Goal: Task Accomplishment & Management: Complete application form

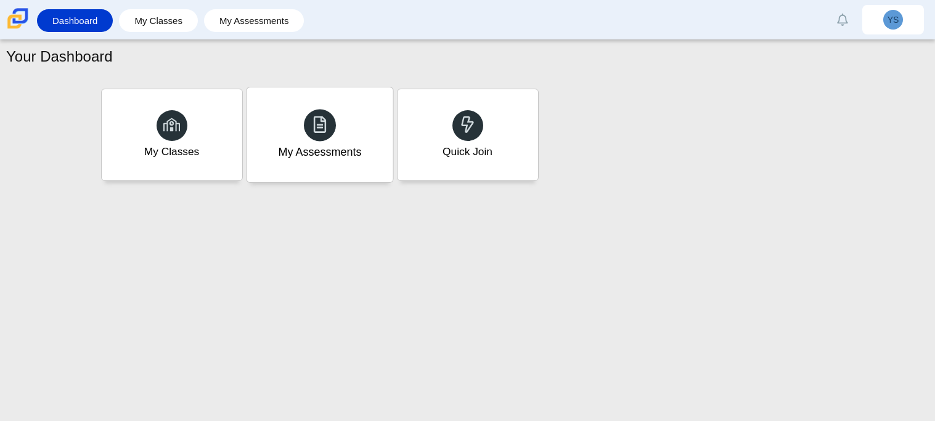
click at [317, 138] on div at bounding box center [320, 125] width 32 height 32
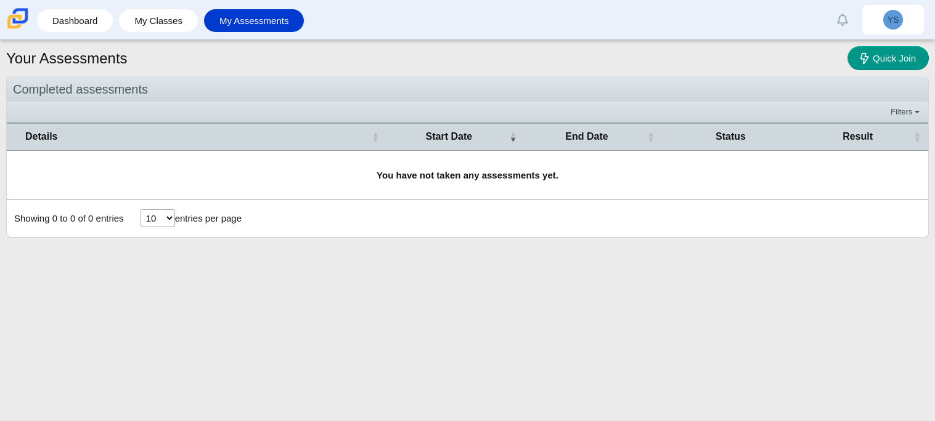
click at [131, 34] on li "My Classes" at bounding box center [161, 21] width 85 height 28
click at [158, 10] on link "My Classes" at bounding box center [158, 20] width 67 height 23
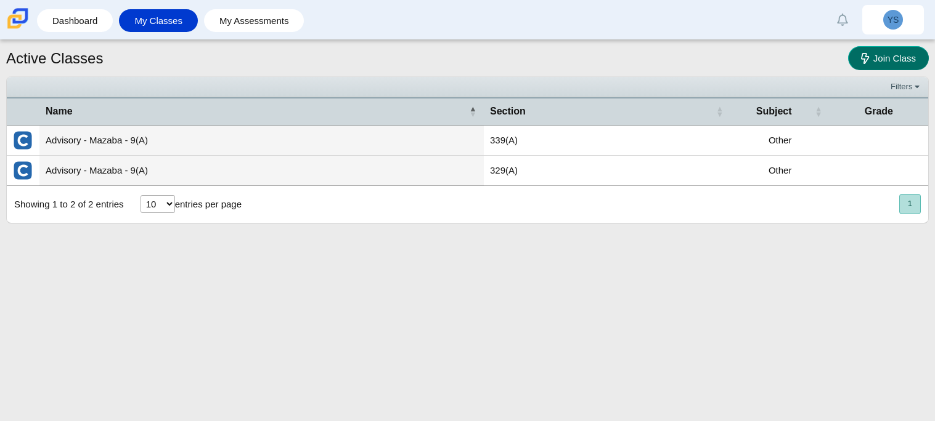
click at [889, 51] on link "Join Class" at bounding box center [888, 58] width 81 height 24
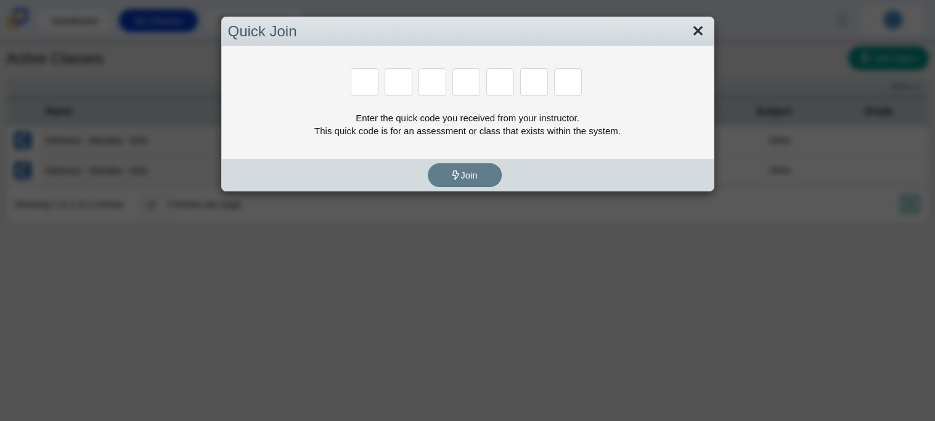
click at [699, 28] on link "Close" at bounding box center [697, 31] width 19 height 21
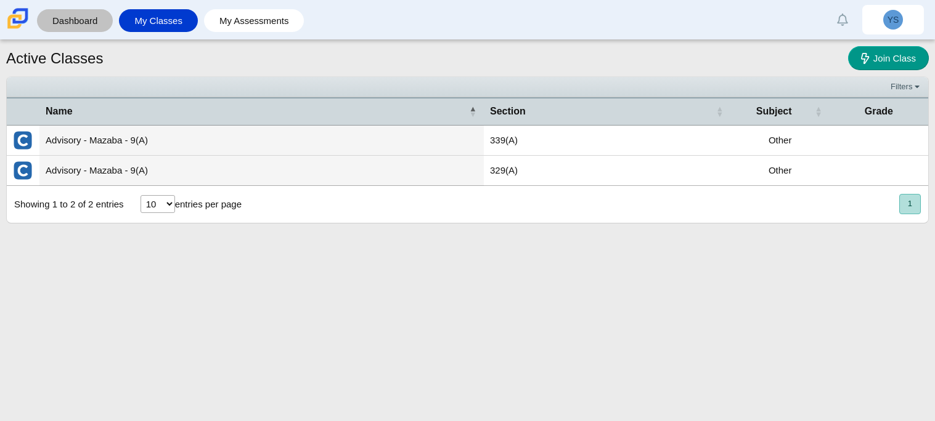
click at [81, 24] on link "Dashboard" at bounding box center [74, 20] width 63 height 23
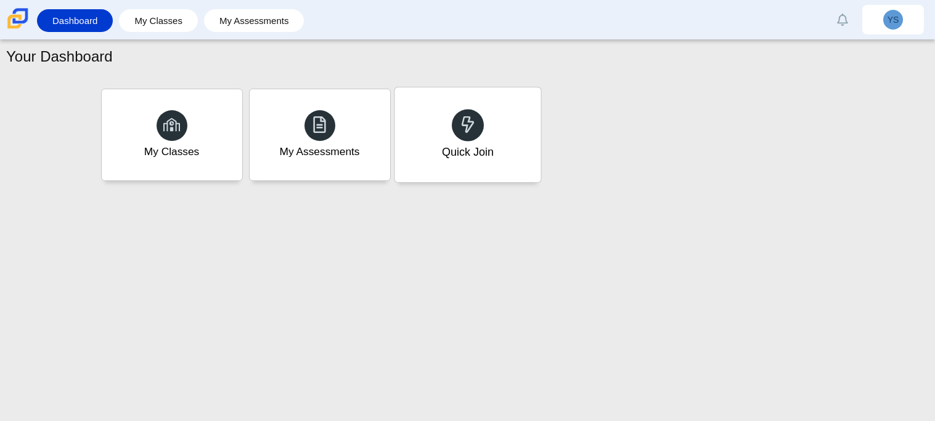
click at [468, 147] on div "Quick Join" at bounding box center [467, 152] width 52 height 16
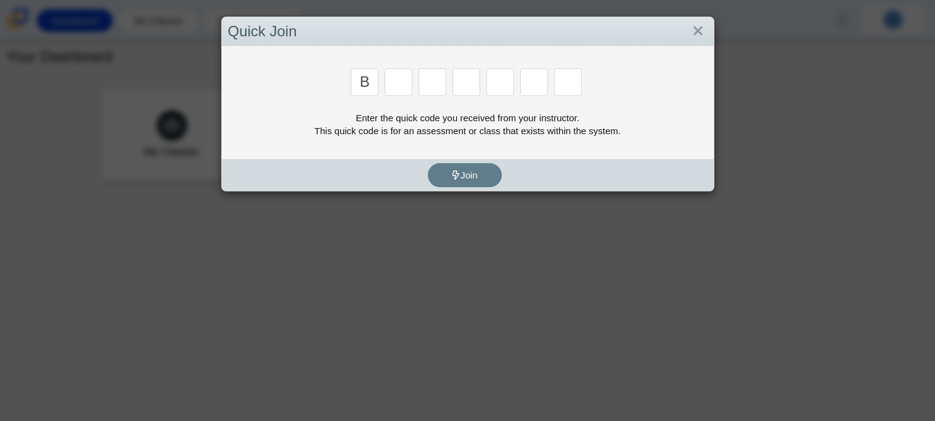
type input "B"
type input "M"
type input "3"
type input "5"
type input "3"
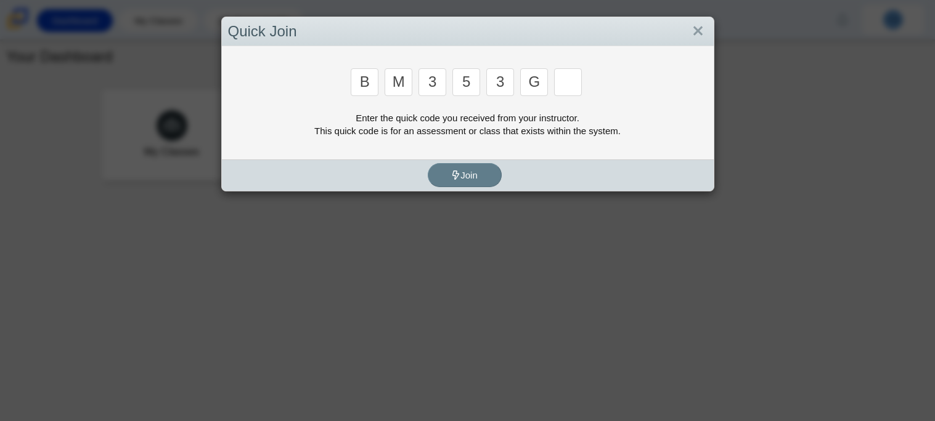
type input "G"
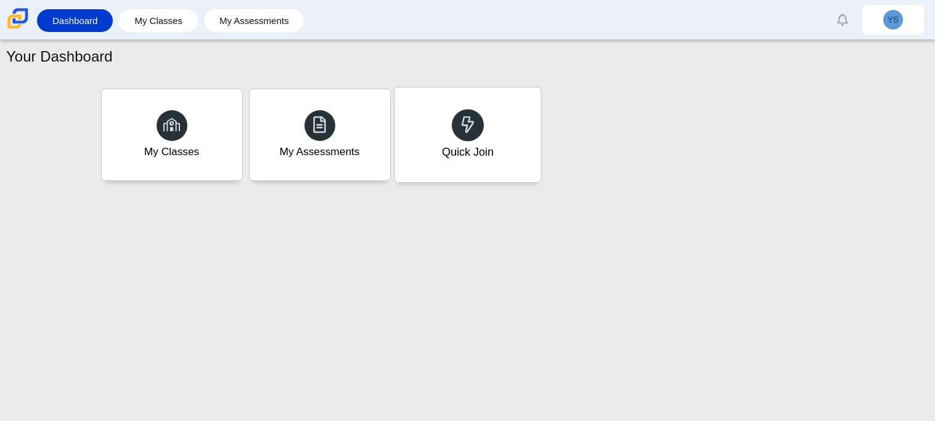
type input "B"
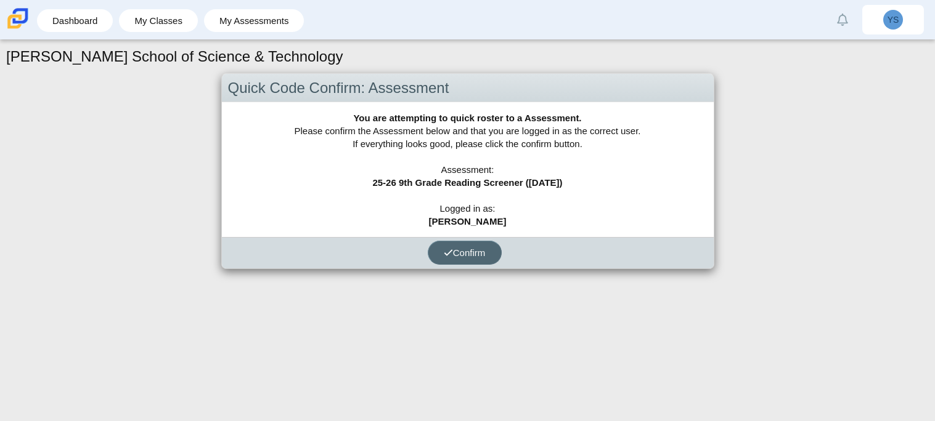
click at [463, 258] on button "Confirm" at bounding box center [465, 253] width 74 height 24
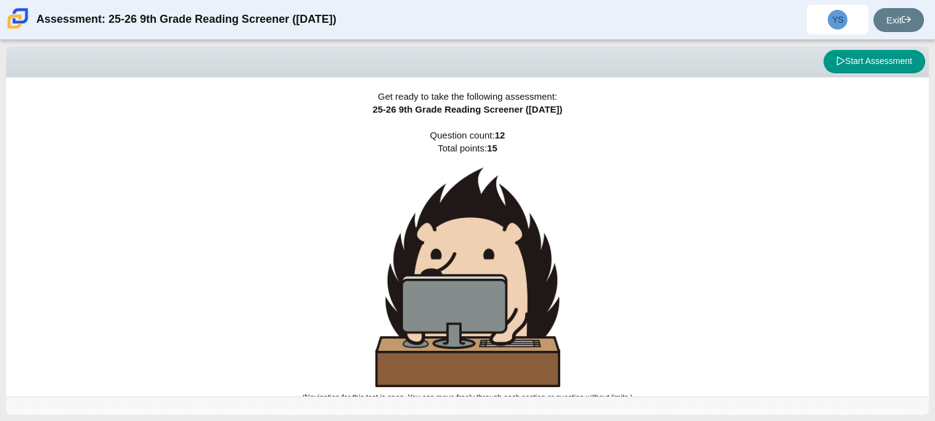
scroll to position [7, 0]
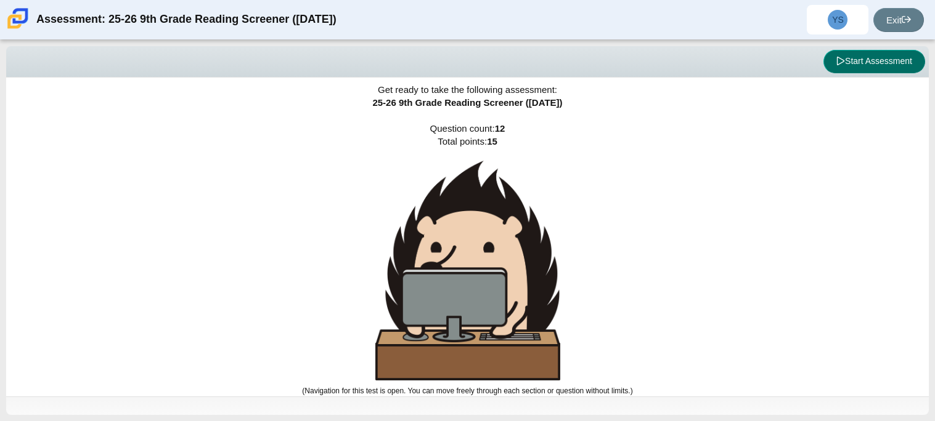
click at [879, 68] on button "Start Assessment" at bounding box center [874, 61] width 102 height 23
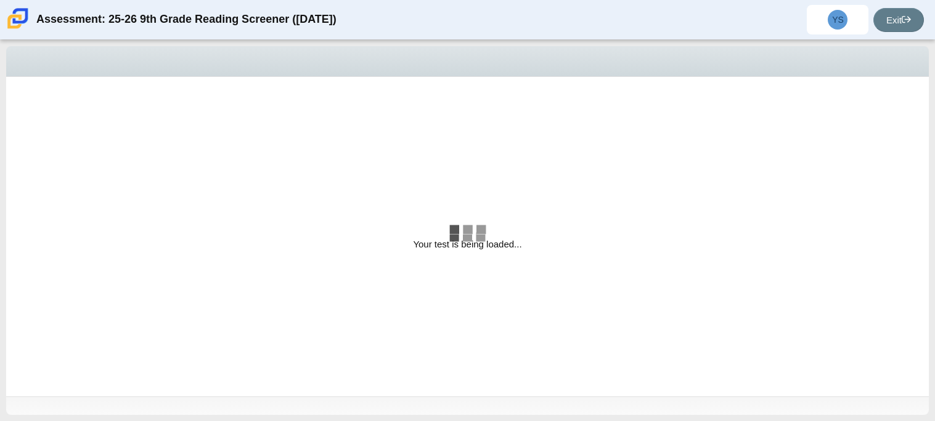
select select "ccc5b315-3c7c-471c-bf90-f22c8299c798"
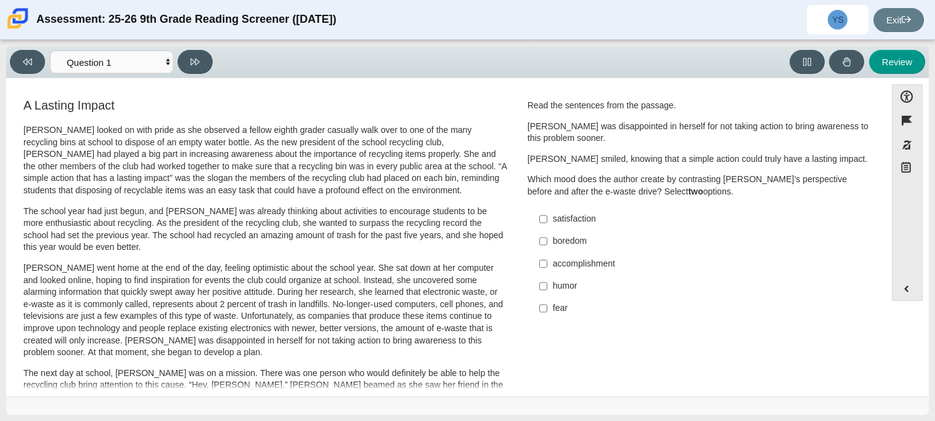
click at [574, 218] on div "satisfaction" at bounding box center [708, 219] width 311 height 12
click at [547, 218] on input "satisfaction satisfaction" at bounding box center [543, 219] width 8 height 22
checkbox input "true"
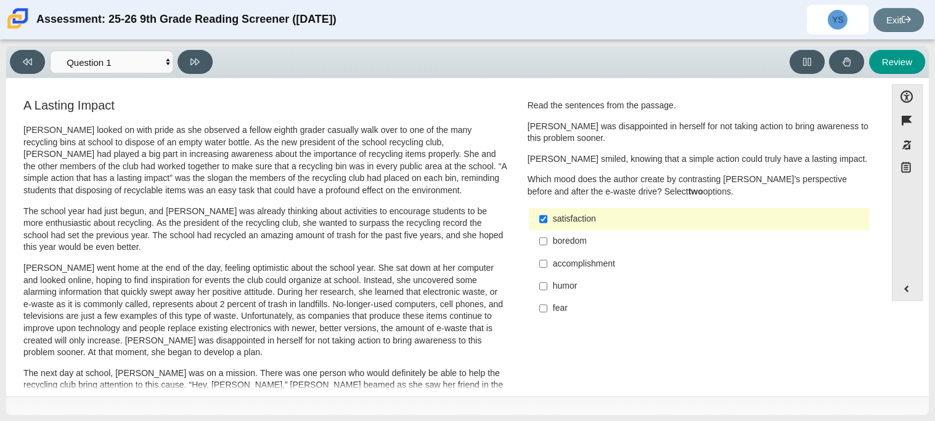
click at [577, 268] on div "accomplishment" at bounding box center [708, 264] width 311 height 12
click at [547, 268] on input "accomplishment accomplishment" at bounding box center [543, 264] width 8 height 22
checkbox input "true"
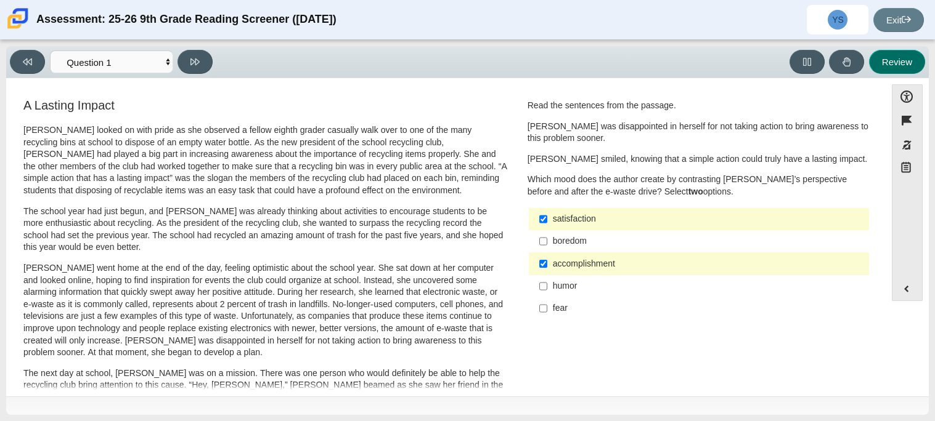
click at [891, 73] on button "Review" at bounding box center [897, 62] width 56 height 24
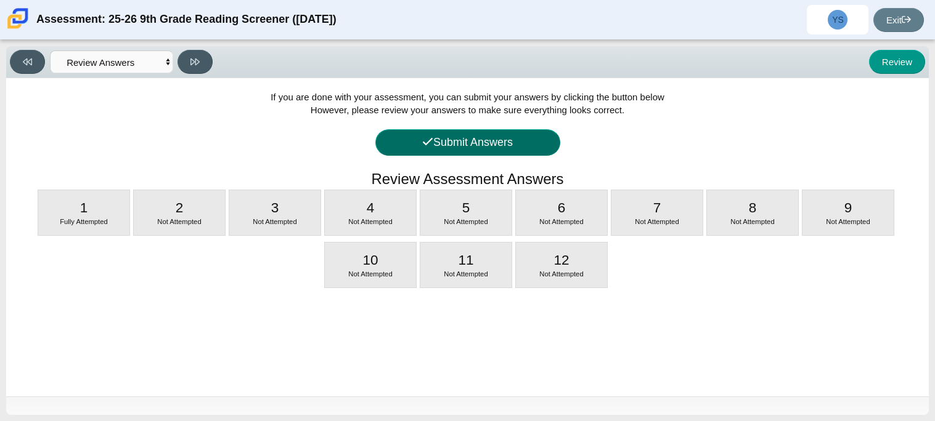
click at [449, 137] on button "Submit Answers" at bounding box center [467, 142] width 185 height 26
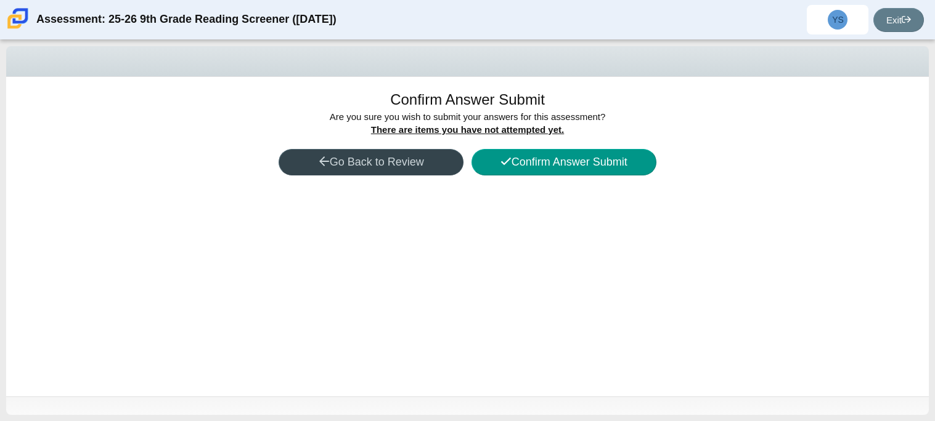
click at [365, 172] on button "Go Back to Review" at bounding box center [370, 162] width 185 height 26
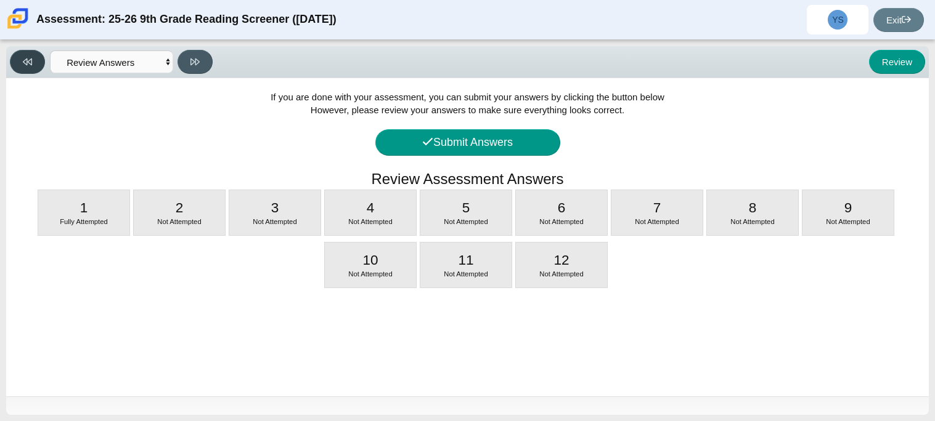
click at [19, 54] on button at bounding box center [27, 62] width 35 height 24
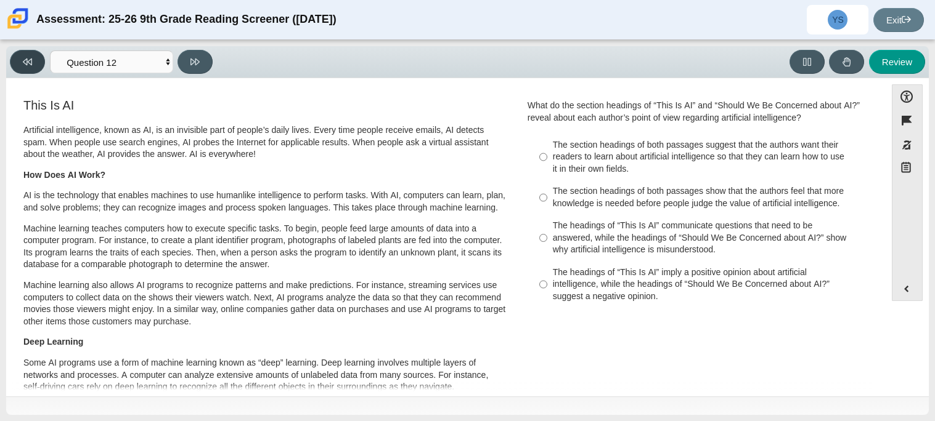
click at [22, 68] on button at bounding box center [27, 62] width 35 height 24
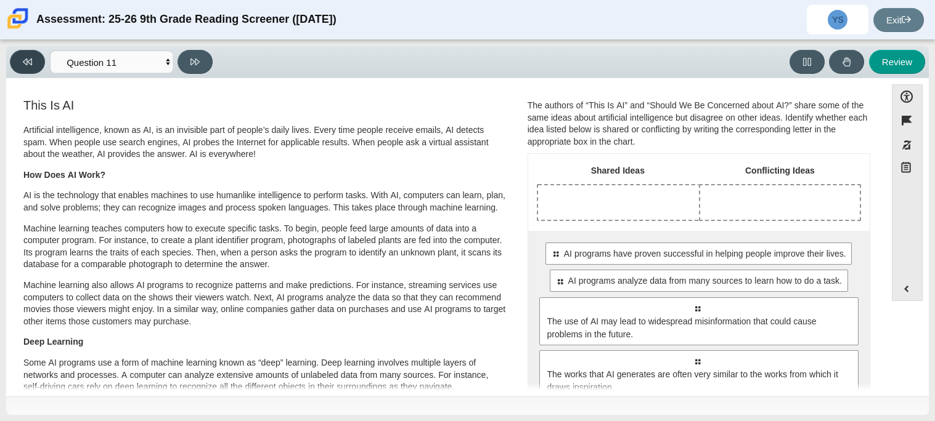
click at [22, 68] on button at bounding box center [27, 62] width 35 height 24
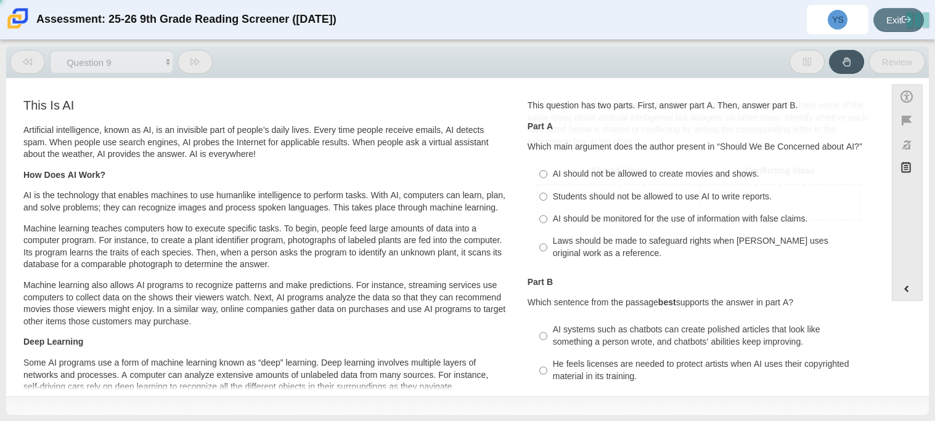
click at [22, 68] on button at bounding box center [27, 62] width 35 height 24
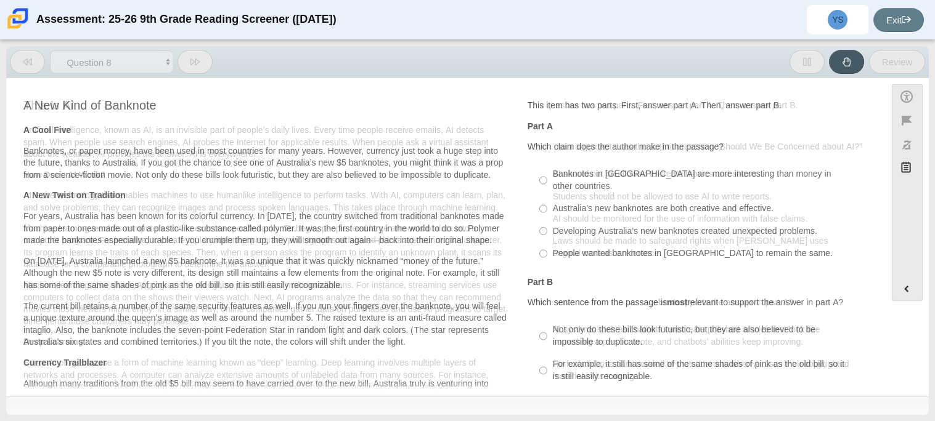
click at [22, 68] on button at bounding box center [27, 62] width 35 height 24
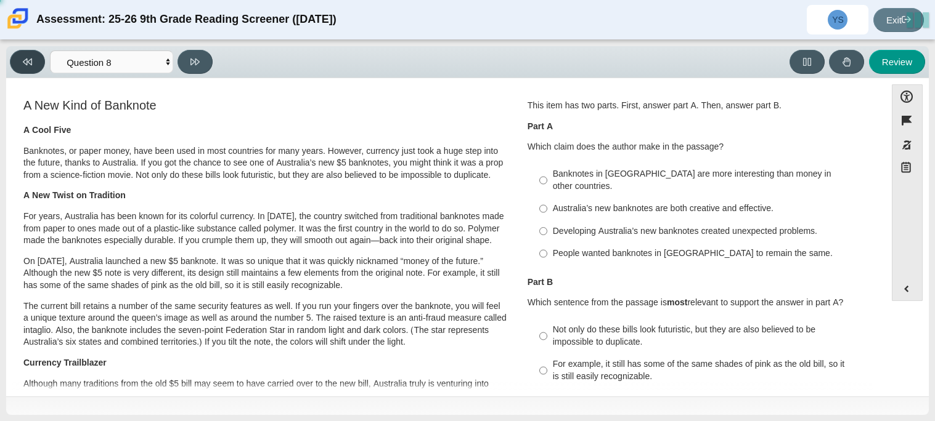
click at [22, 68] on button at bounding box center [27, 62] width 35 height 24
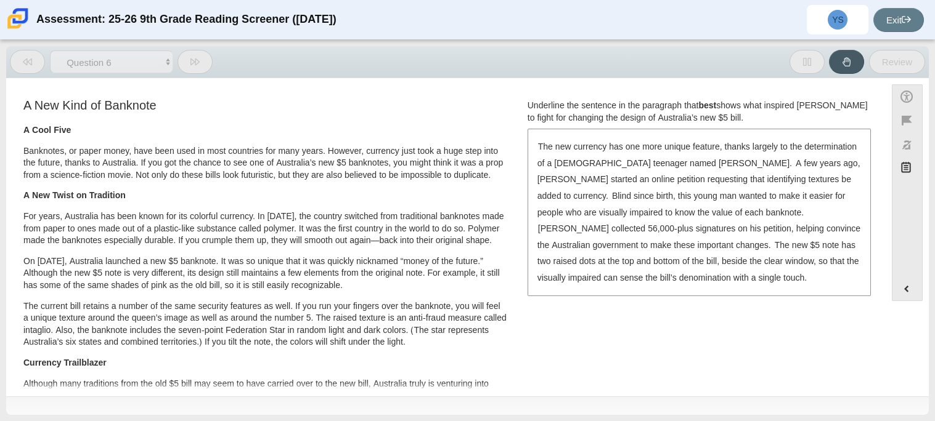
click at [22, 68] on button at bounding box center [27, 62] width 35 height 24
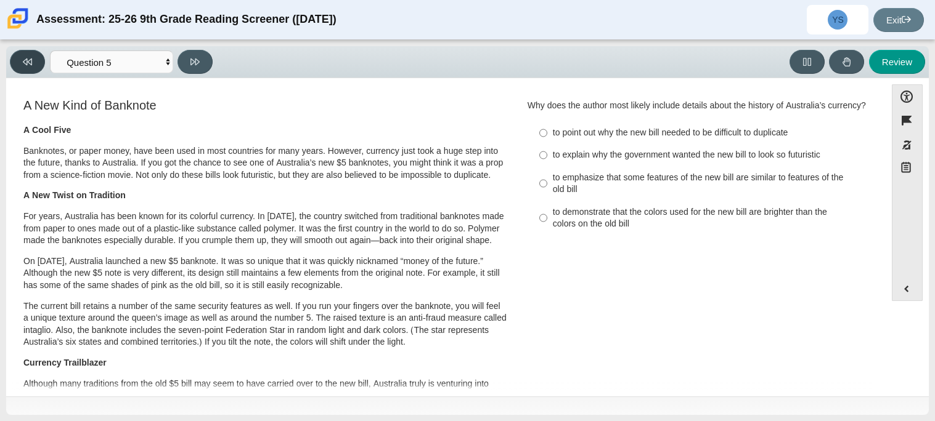
click at [22, 68] on button at bounding box center [27, 62] width 35 height 24
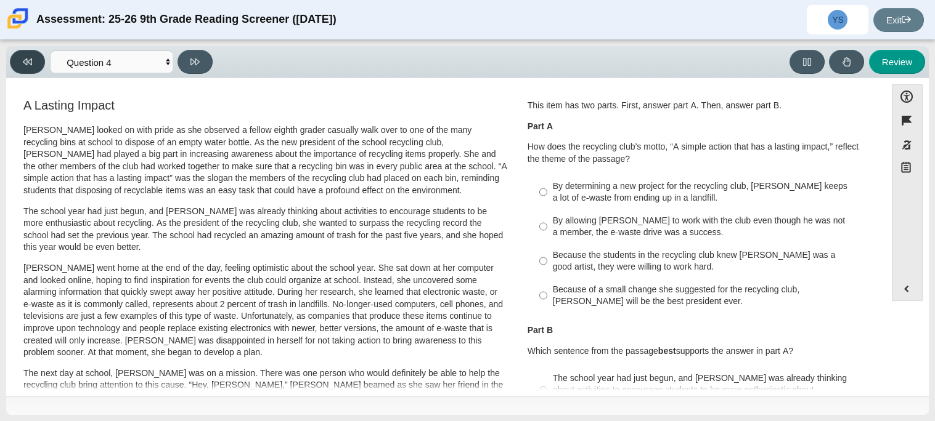
click at [22, 68] on button at bounding box center [27, 62] width 35 height 24
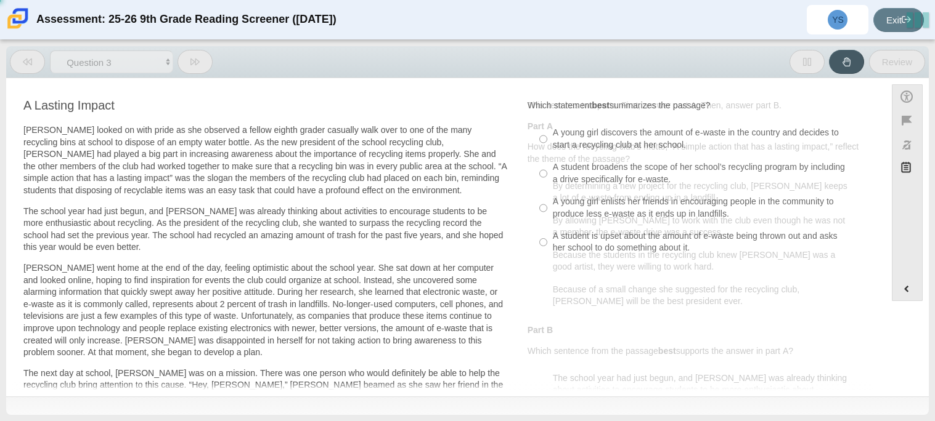
click at [22, 68] on button at bounding box center [27, 62] width 35 height 24
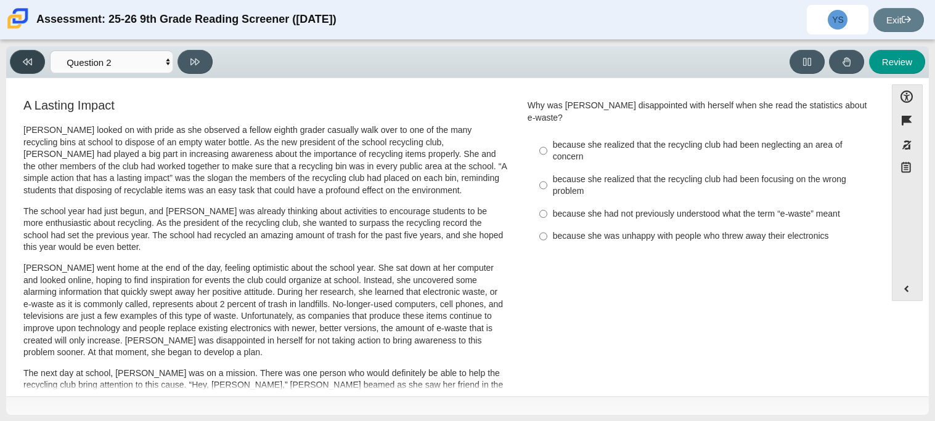
click at [22, 68] on button at bounding box center [27, 62] width 35 height 24
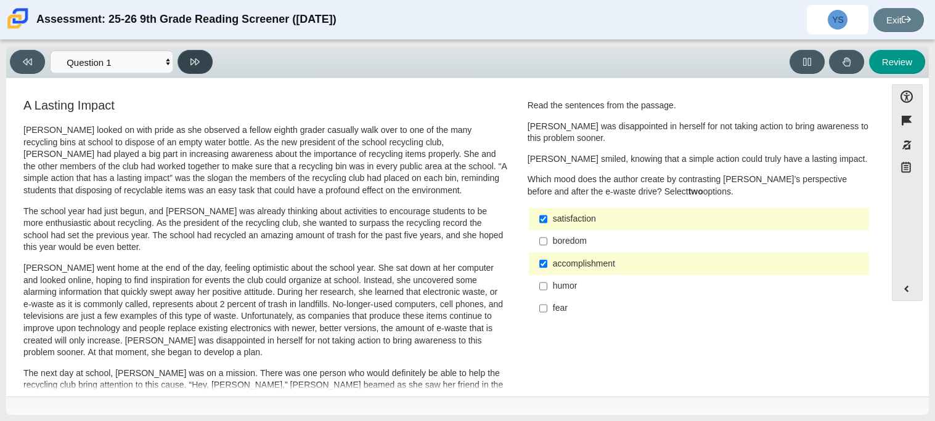
click at [195, 69] on button at bounding box center [194, 62] width 35 height 24
select select "0ff64528-ffd7-428d-b192-babfaadd44e8"
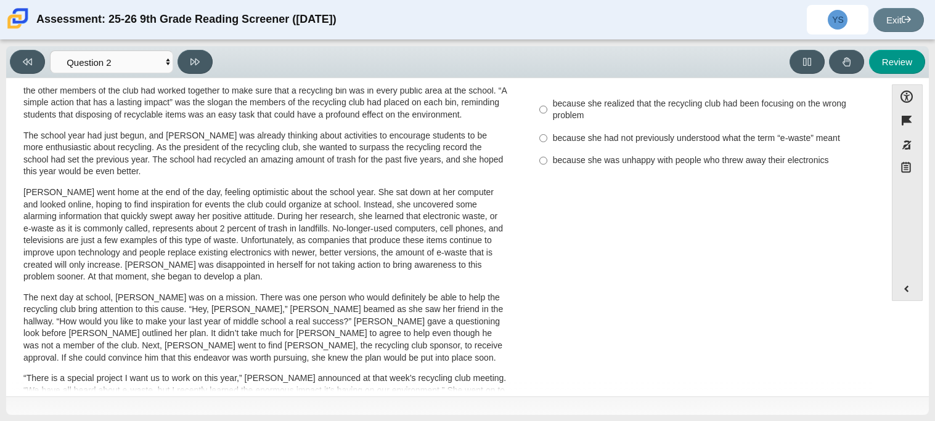
scroll to position [33, 0]
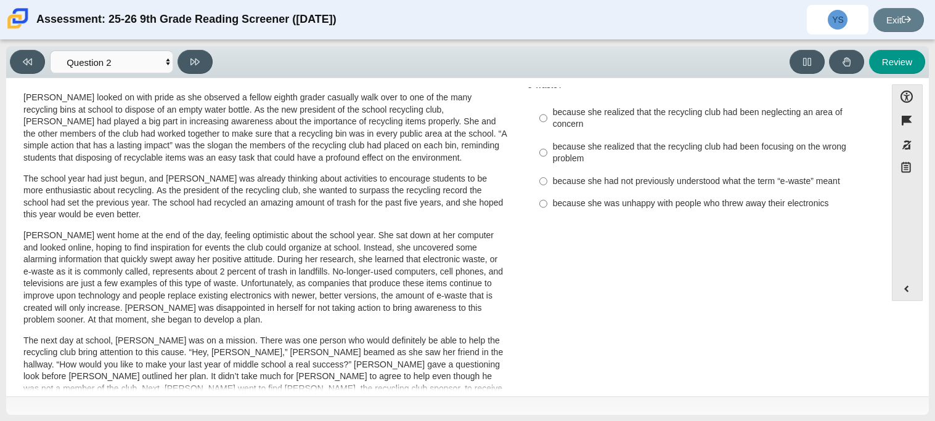
click at [635, 193] on label "because she was unhappy with people who threw away their electronics because sh…" at bounding box center [699, 204] width 338 height 22
click at [547, 193] on input "because she was unhappy with people who threw away their electronics because sh…" at bounding box center [543, 204] width 8 height 22
radio input "true"
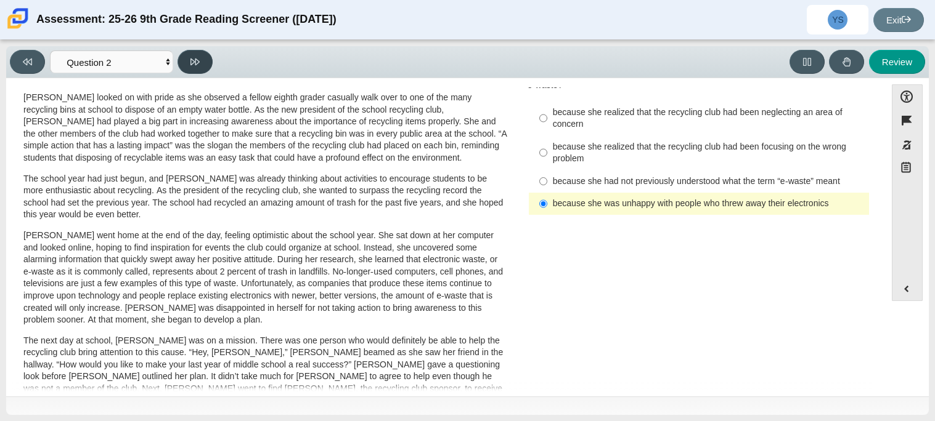
click at [202, 63] on button at bounding box center [194, 62] width 35 height 24
select select "7ce3d843-6974-4858-901c-1ff39630e843"
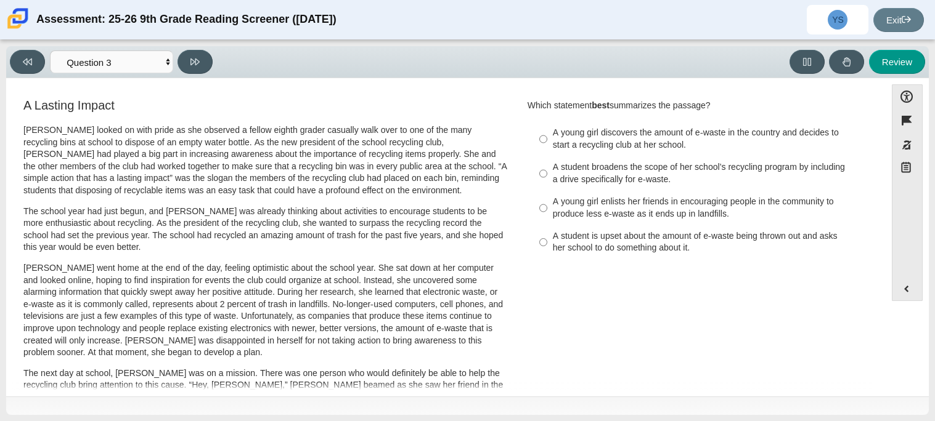
click at [656, 176] on div "A student broadens the scope of her school’s recycling program by including a d…" at bounding box center [708, 173] width 311 height 24
click at [547, 176] on input "A student broadens the scope of her school’s recycling program by including a d…" at bounding box center [543, 173] width 8 height 34
radio input "true"
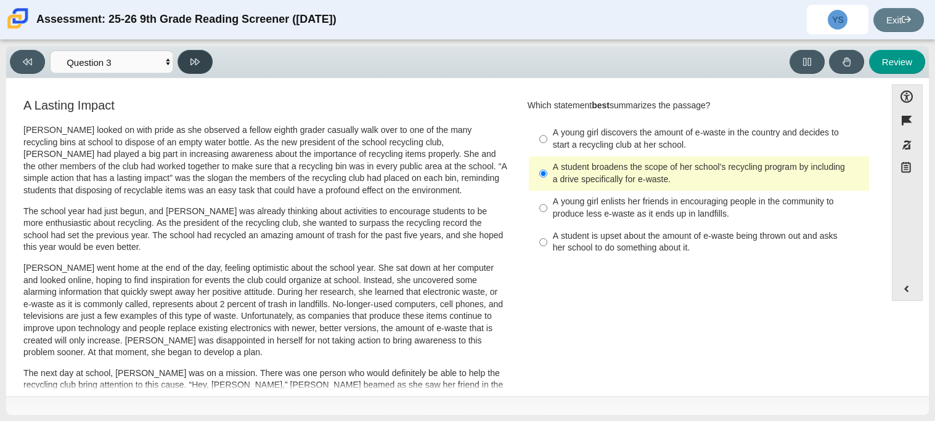
click at [198, 57] on icon at bounding box center [194, 61] width 9 height 9
select select "ca9ea0f1-49c5-4bd1-83b0-472c18652b42"
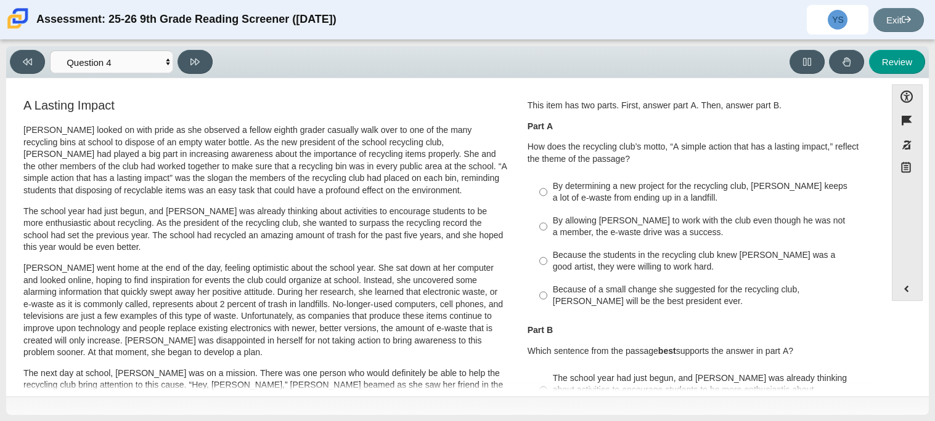
scroll to position [3, 0]
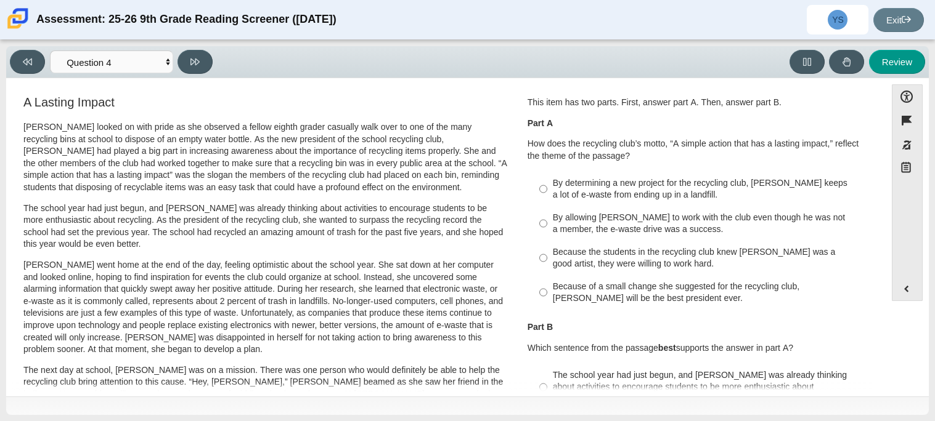
click at [668, 257] on div "Because the students in the recycling club knew [PERSON_NAME] was a good artist…" at bounding box center [708, 258] width 311 height 24
click at [547, 257] on input "Because the students in the recycling club knew [PERSON_NAME] was a good artist…" at bounding box center [543, 258] width 8 height 34
radio input "true"
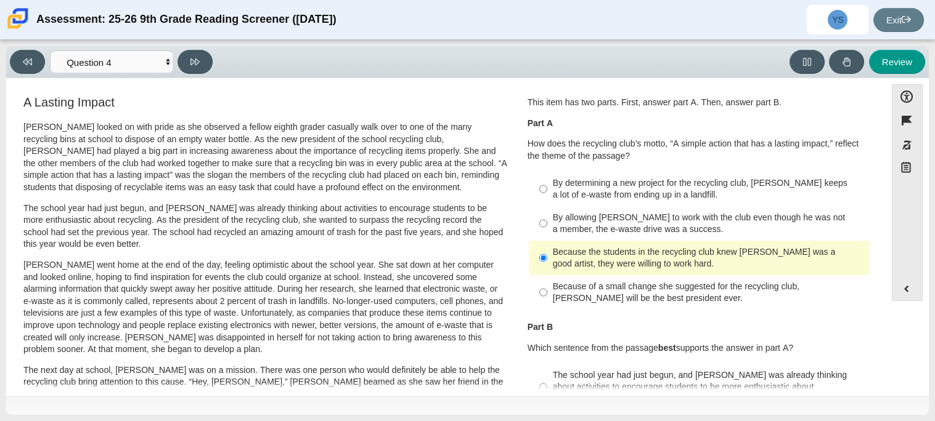
click at [724, 289] on div "Because of a small change she suggested for the recycling club, [PERSON_NAME] w…" at bounding box center [708, 293] width 311 height 24
click at [547, 289] on input "Because of a small change she suggested for the recycling club, [PERSON_NAME] w…" at bounding box center [543, 292] width 8 height 34
radio input "true"
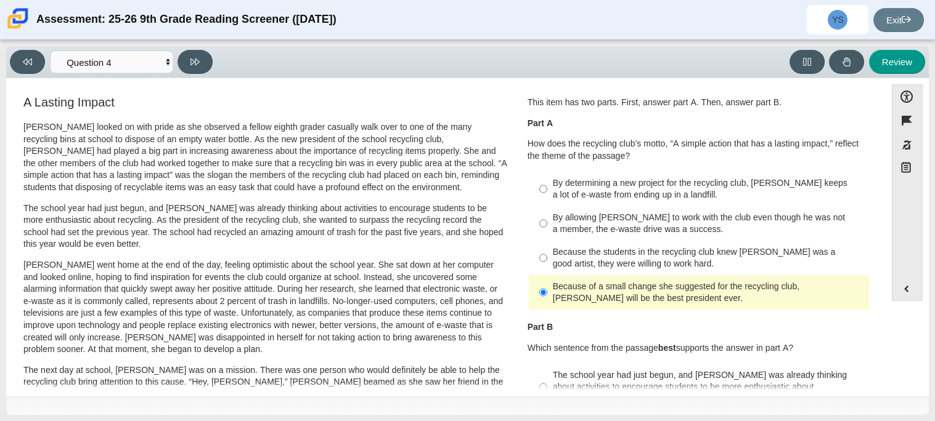
click at [752, 205] on label "By determining a new project for the recycling club, [PERSON_NAME] keeps a lot …" at bounding box center [699, 189] width 338 height 34
click at [547, 205] on input "By determining a new project for the recycling club, [PERSON_NAME] keeps a lot …" at bounding box center [543, 189] width 8 height 34
radio input "true"
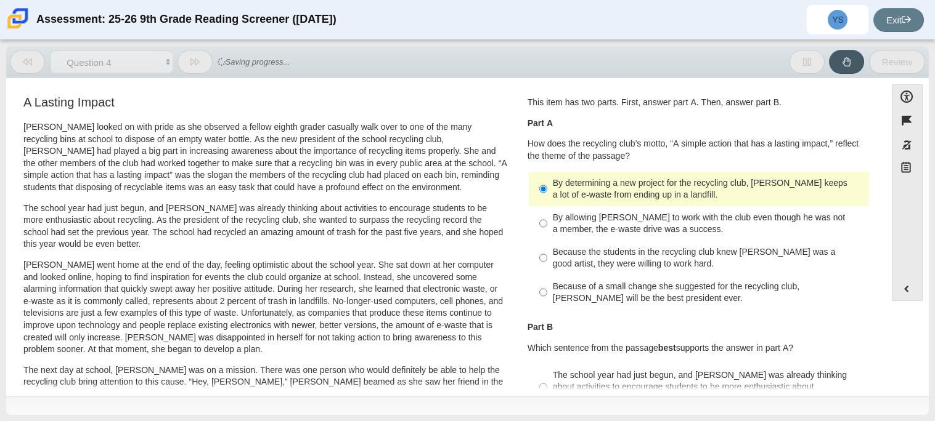
click at [763, 217] on div "By allowing [PERSON_NAME] to work with the club even though he was not a member…" at bounding box center [708, 224] width 311 height 24
click at [547, 217] on input "By allowing [PERSON_NAME] to work with the club even though he was not a member…" at bounding box center [543, 223] width 8 height 34
radio input "true"
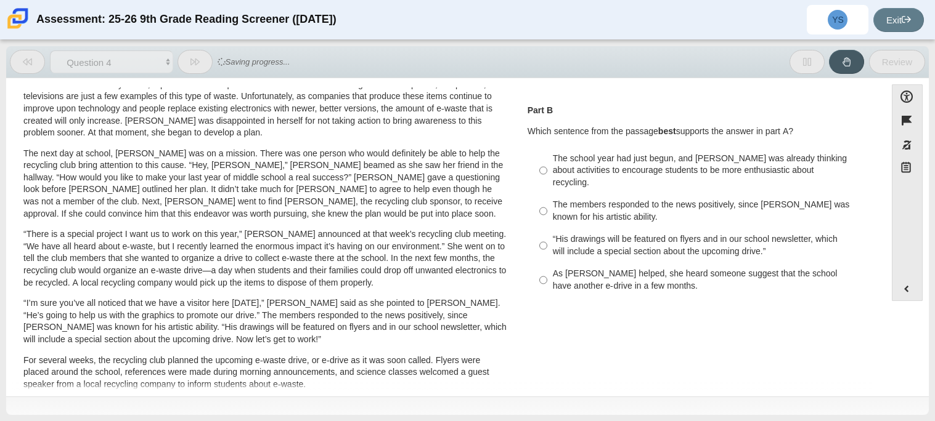
scroll to position [221, 0]
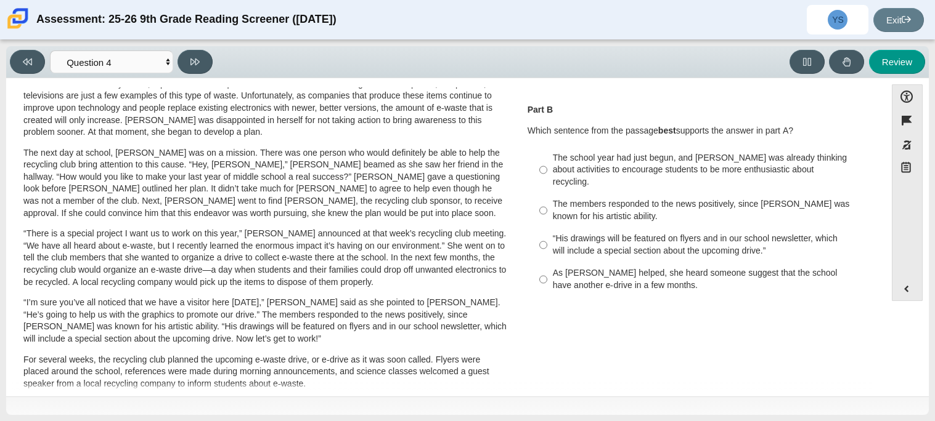
click at [677, 157] on div "The school year had just begun, and [PERSON_NAME] was already thinking about ac…" at bounding box center [708, 170] width 311 height 36
click at [547, 157] on input "The school year had just begun, and [PERSON_NAME] was already thinking about ac…" at bounding box center [543, 170] width 8 height 47
radio input "true"
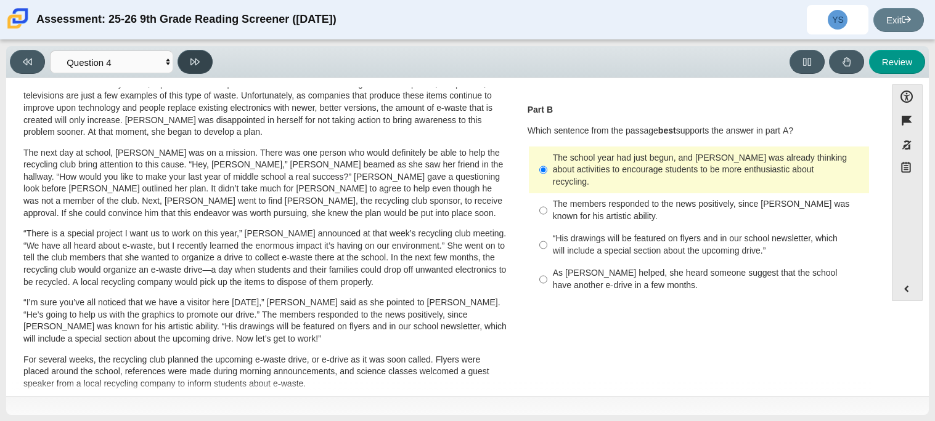
click at [211, 60] on button at bounding box center [194, 62] width 35 height 24
select select "e41f1a79-e29f-4095-8030-a53364015bed"
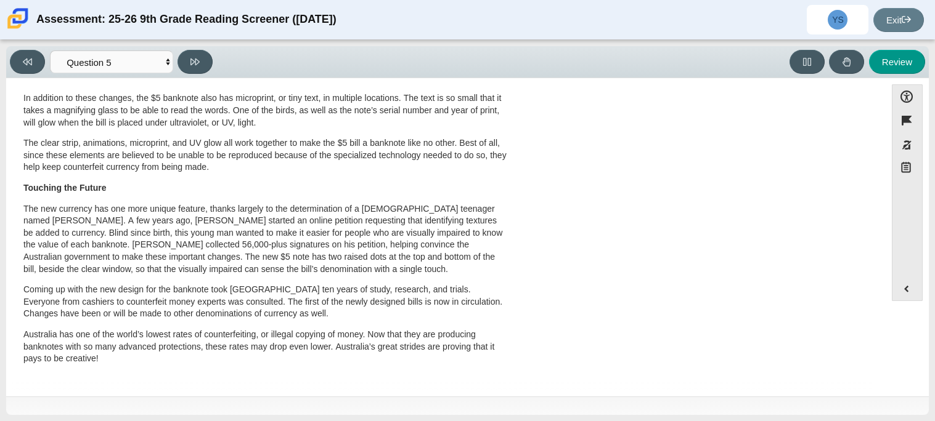
scroll to position [0, 0]
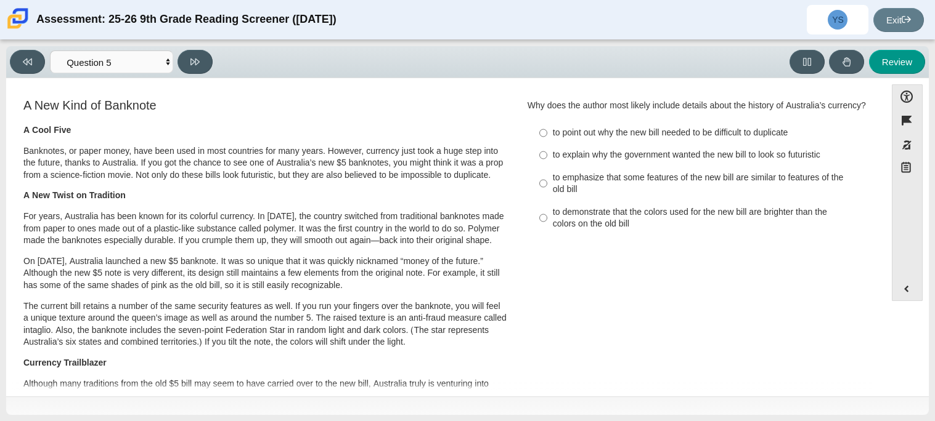
click at [614, 184] on div "to emphasize that some features of the new bill are similar to features of the …" at bounding box center [708, 184] width 311 height 24
click at [547, 184] on input "to emphasize that some features of the new bill are similar to features of the …" at bounding box center [543, 183] width 8 height 34
radio input "true"
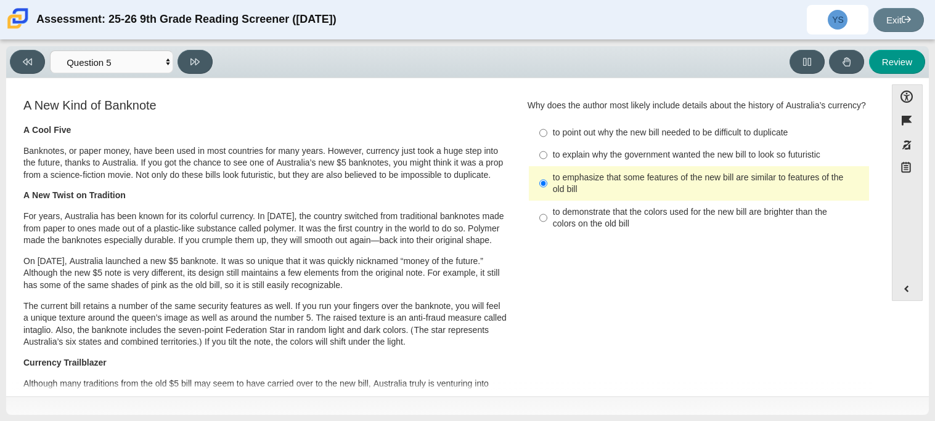
click at [710, 214] on div "to demonstrate that the colors used for the new bill are brighter than the colo…" at bounding box center [708, 218] width 311 height 24
click at [547, 214] on input "to demonstrate that the colors used for the new bill are brighter than the colo…" at bounding box center [543, 218] width 8 height 34
radio input "true"
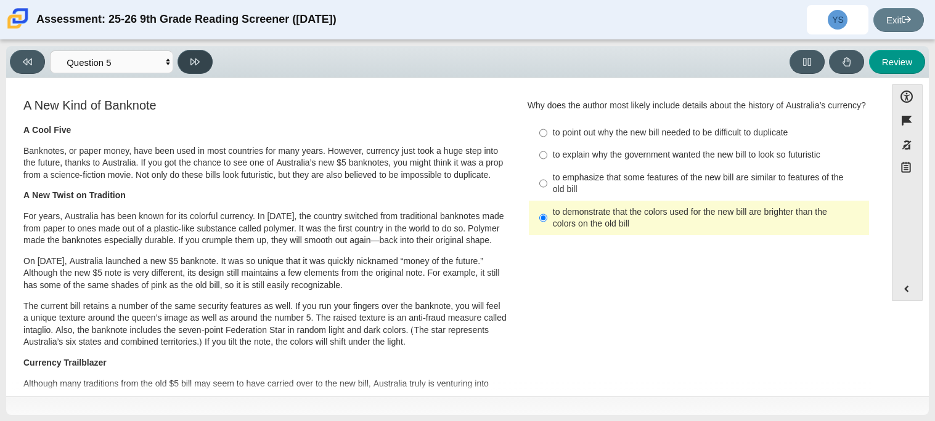
click at [190, 63] on icon at bounding box center [194, 62] width 9 height 7
select select "69146e31-7b3d-4a3e-9ce6-f30c24342ae0"
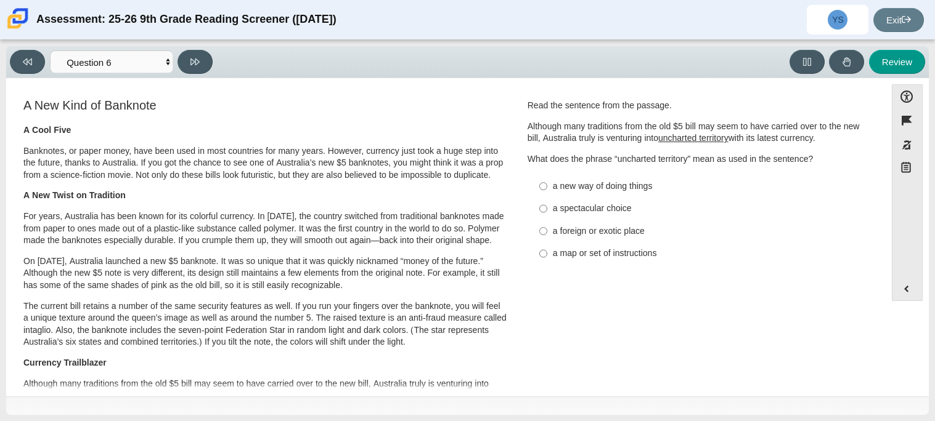
click at [614, 239] on label "a foreign or exotic place a foreign or exotic place" at bounding box center [699, 231] width 338 height 22
click at [547, 239] on input "a foreign or exotic place a foreign or exotic place" at bounding box center [543, 231] width 8 height 22
radio input "true"
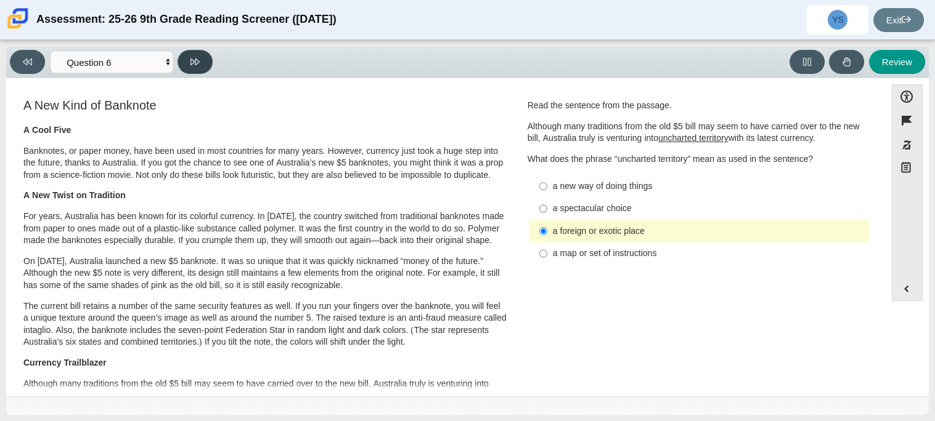
click at [200, 65] on button at bounding box center [194, 62] width 35 height 24
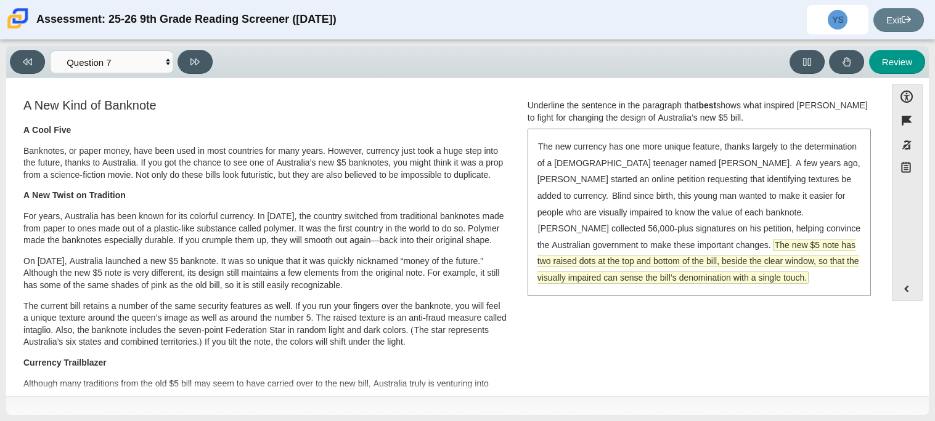
click at [724, 251] on span "The new $5 note has two raised dots at the top and bottom of the bill, beside t…" at bounding box center [698, 261] width 322 height 45
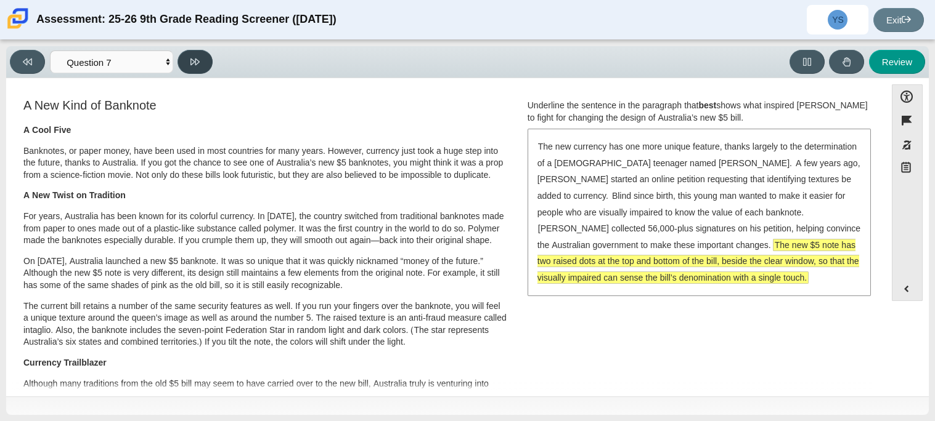
click at [185, 65] on button at bounding box center [194, 62] width 35 height 24
select select "ea8338c2-a6a3-418e-a305-2b963b54a290"
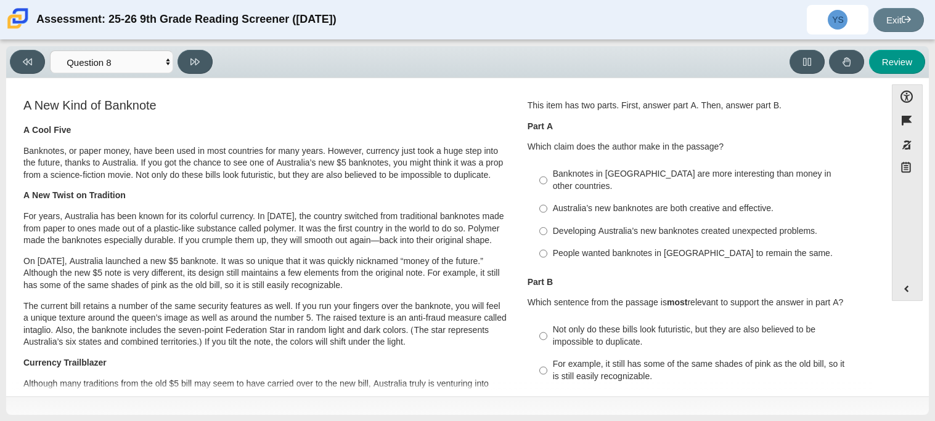
click at [646, 225] on div "Developing Australia’s new banknotes created unexpected problems." at bounding box center [708, 231] width 311 height 12
click at [547, 221] on input "Developing Australia’s new banknotes created unexpected problems. Developing Au…" at bounding box center [543, 231] width 8 height 22
radio input "true"
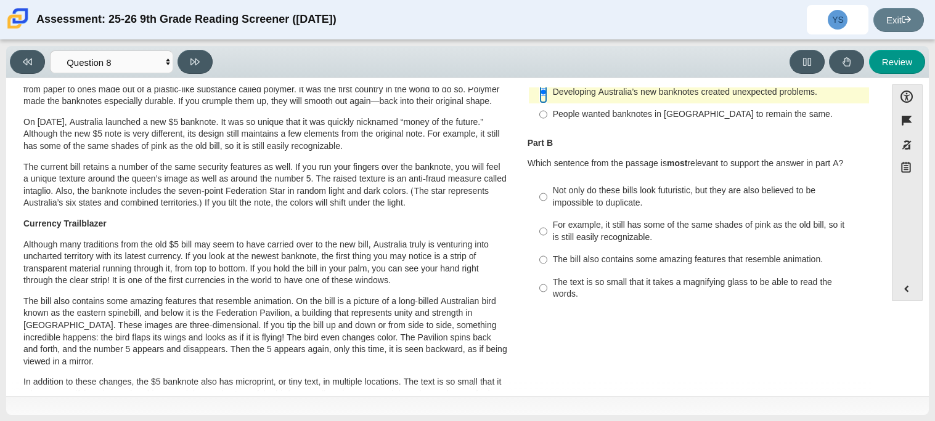
scroll to position [139, 0]
click at [576, 254] on div "The bill also contains some amazing features that resemble animation." at bounding box center [708, 260] width 311 height 12
click at [547, 254] on input "The bill also contains some amazing features that resemble animation. The bill …" at bounding box center [543, 261] width 8 height 22
radio input "true"
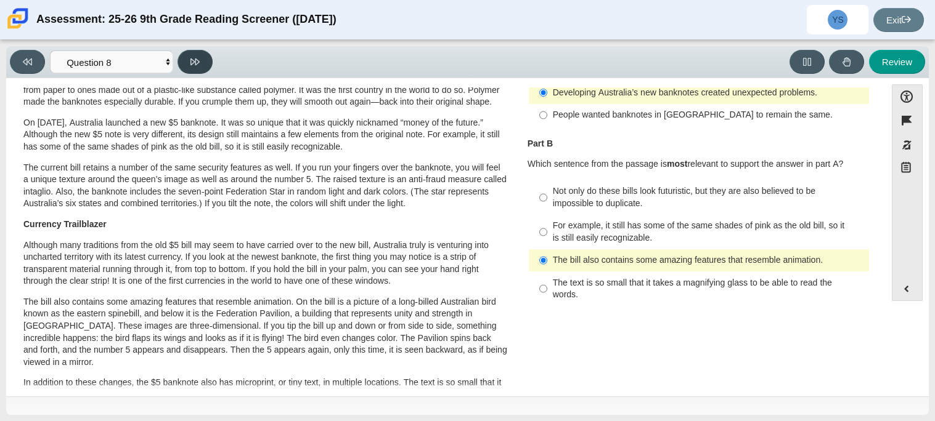
click at [182, 59] on button at bounding box center [194, 62] width 35 height 24
select select "89f058d6-b15c-4ef5-a4b3-fdaffb8868b6"
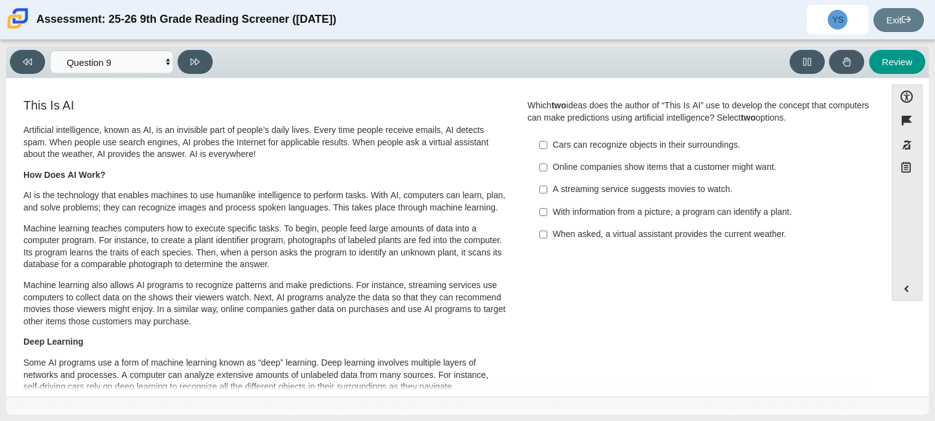
click at [726, 215] on div "With information from a picture, a program can identify a plant." at bounding box center [708, 212] width 311 height 12
click at [547, 215] on input "With information from a picture, a program can identify a plant. With informati…" at bounding box center [543, 212] width 8 height 22
checkbox input "true"
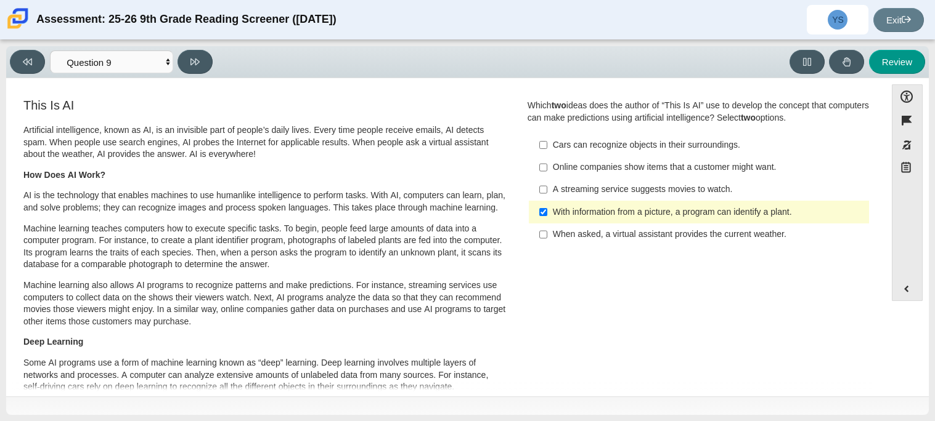
click at [689, 172] on div "Online companies show items that a customer might want." at bounding box center [708, 167] width 311 height 12
click at [547, 172] on input "Online companies show items that a customer might want. Online companies show i…" at bounding box center [543, 167] width 8 height 22
checkbox input "true"
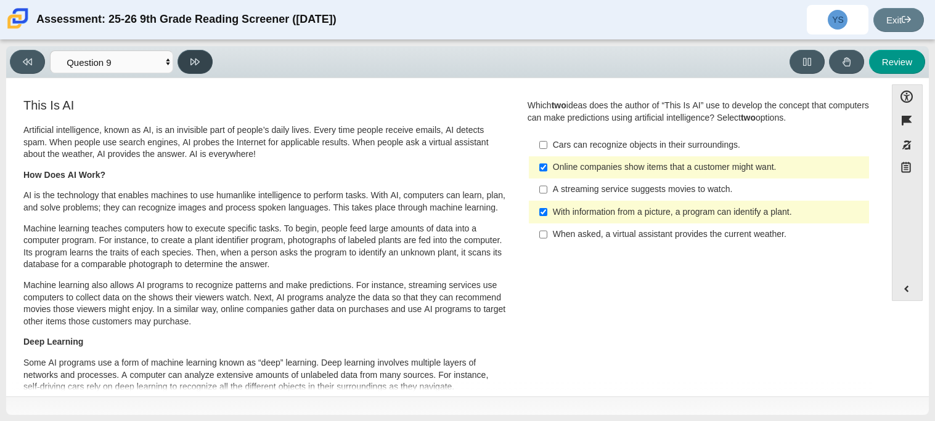
click at [189, 59] on button at bounding box center [194, 62] width 35 height 24
select select "cdf3c14e-a918-44d1-9b63-3db0fa81641e"
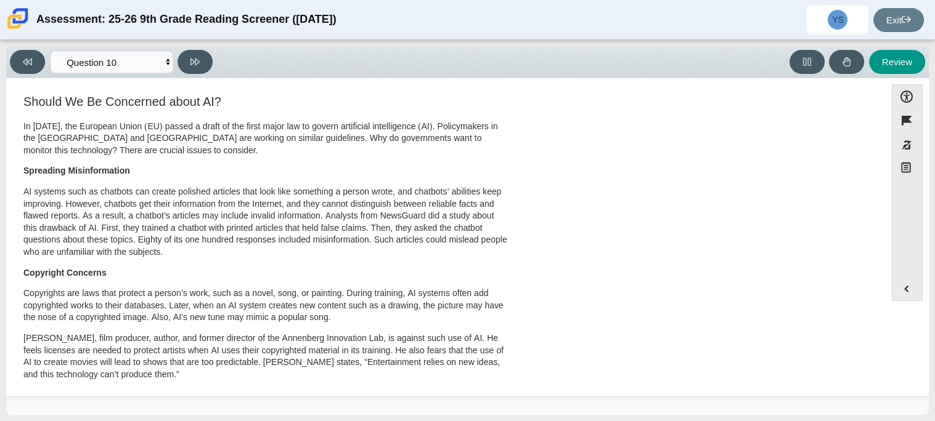
scroll to position [0, 0]
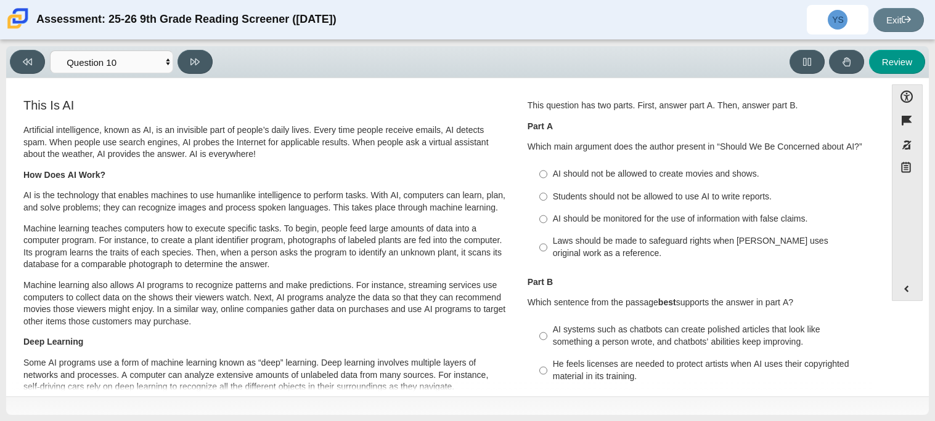
click at [747, 223] on div "AI should be monitored for the use of information with false claims." at bounding box center [708, 219] width 311 height 12
click at [547, 223] on input "AI should be monitored for the use of information with false claims. AI should …" at bounding box center [543, 219] width 8 height 22
radio input "true"
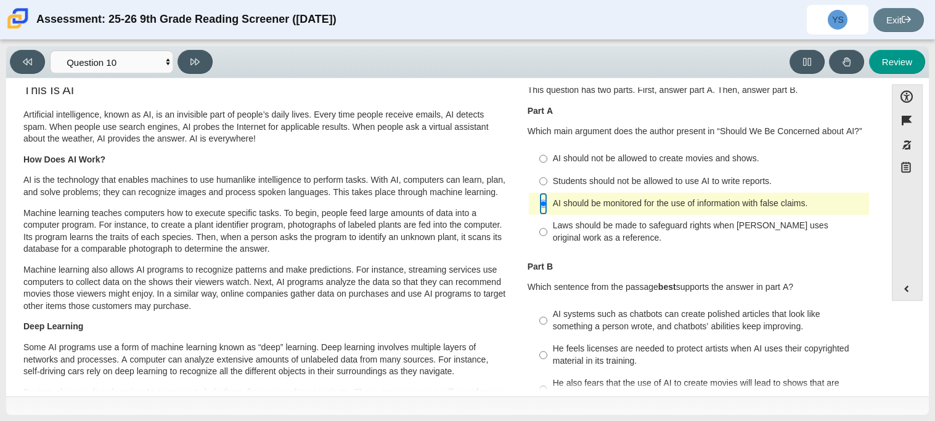
scroll to position [16, 0]
click at [747, 164] on label "AI should not be allowed to create movies and shows. AI should not be allowed t…" at bounding box center [699, 158] width 338 height 22
click at [547, 164] on input "AI should not be allowed to create movies and shows. AI should not be allowed t…" at bounding box center [543, 158] width 8 height 22
radio input "true"
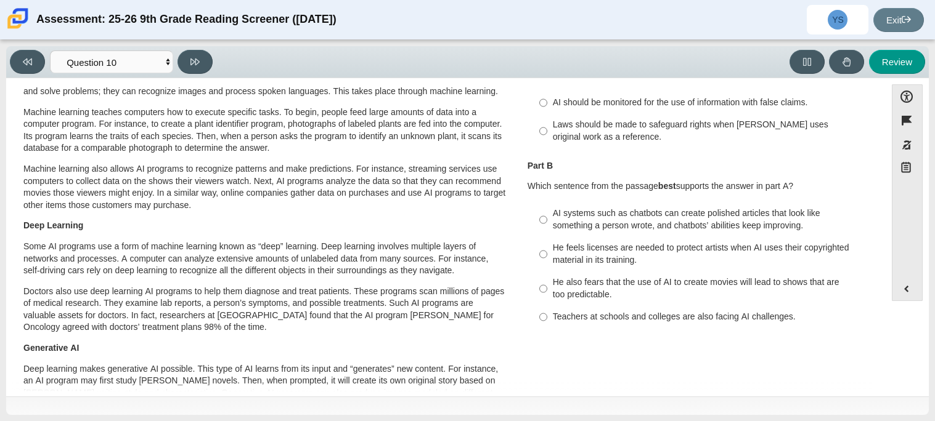
scroll to position [118, 0]
click at [721, 293] on div "He also fears that the use of AI to create movies will lead to shows that are t…" at bounding box center [708, 287] width 311 height 24
click at [547, 293] on input "He also fears that the use of AI to create movies will lead to shows that are t…" at bounding box center [543, 287] width 8 height 34
radio input "true"
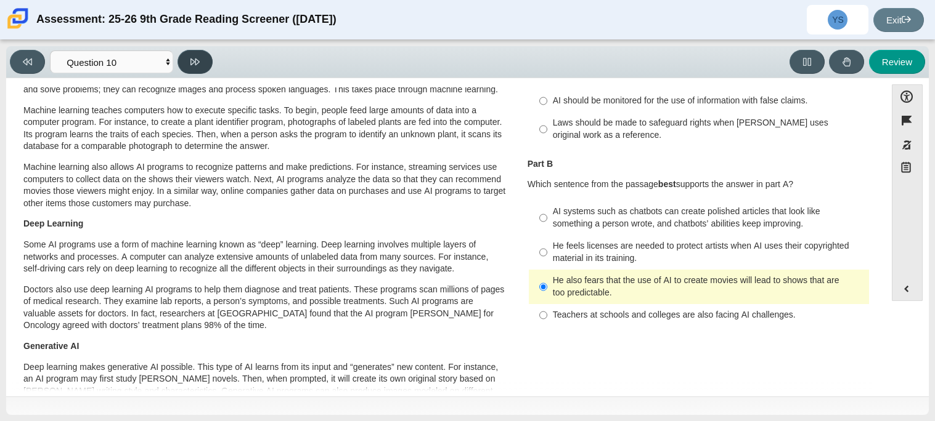
click at [184, 63] on button at bounding box center [194, 62] width 35 height 24
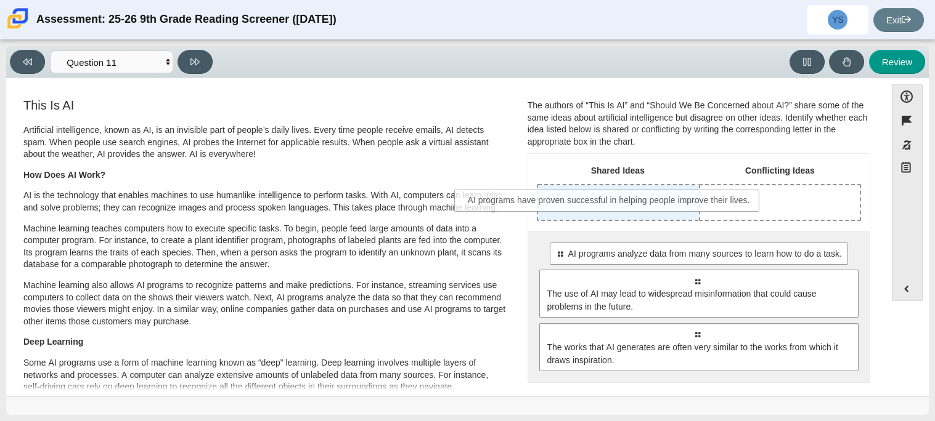
drag, startPoint x: 715, startPoint y: 256, endPoint x: 628, endPoint y: 202, distance: 102.4
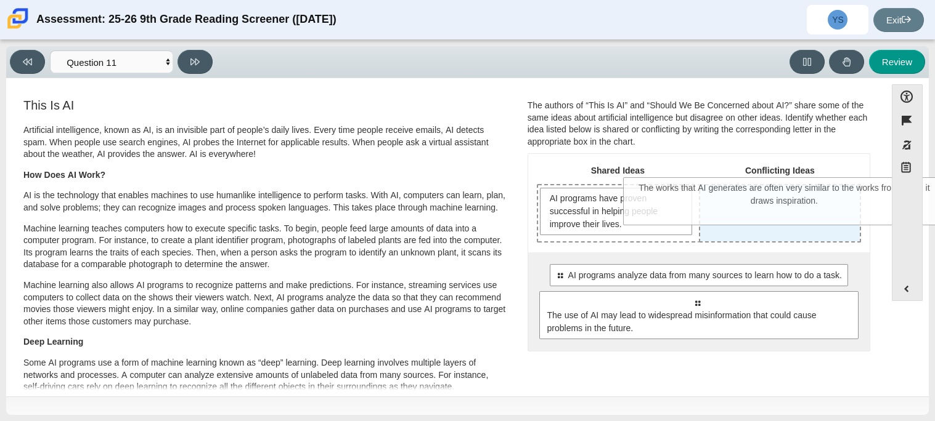
drag, startPoint x: 676, startPoint y: 370, endPoint x: 764, endPoint y: 204, distance: 187.9
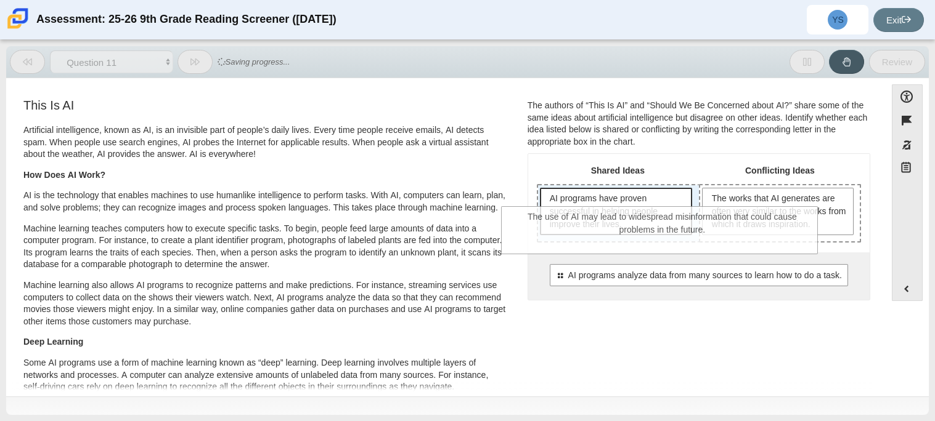
drag, startPoint x: 688, startPoint y: 314, endPoint x: 640, endPoint y: 227, distance: 98.7
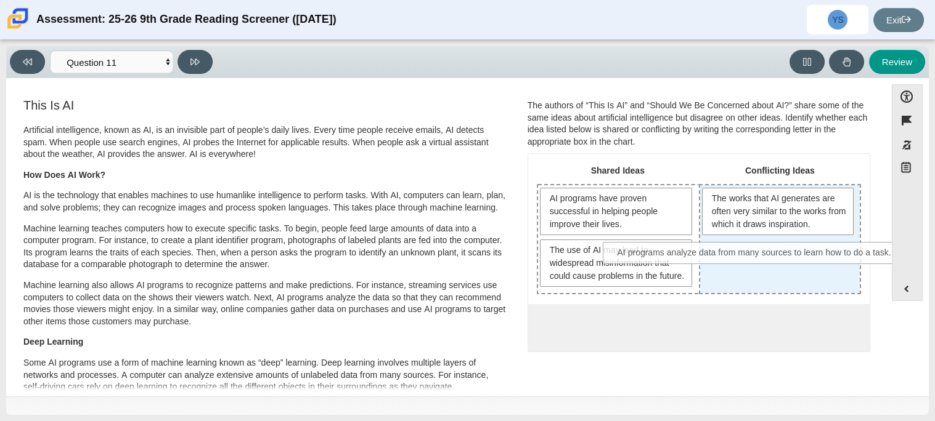
drag, startPoint x: 699, startPoint y: 337, endPoint x: 757, endPoint y: 251, distance: 103.7
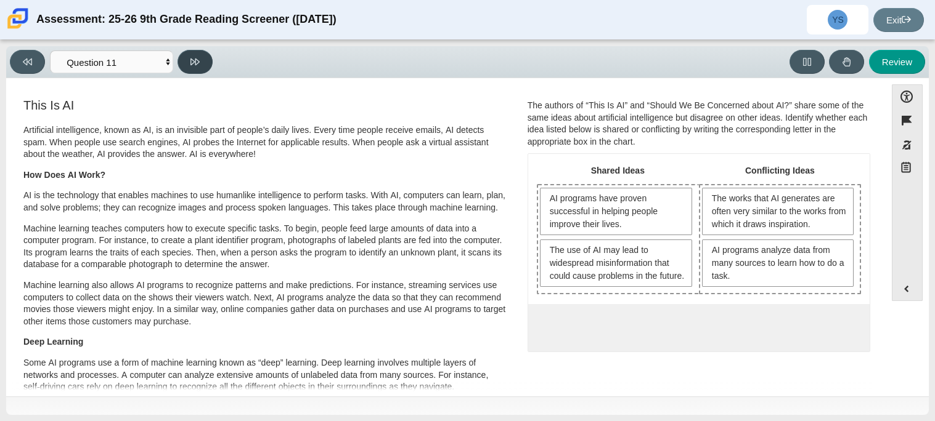
click at [192, 62] on icon at bounding box center [194, 62] width 9 height 7
select select "c3effed4-44ce-4a19-bd96-1787f34e9b4c"
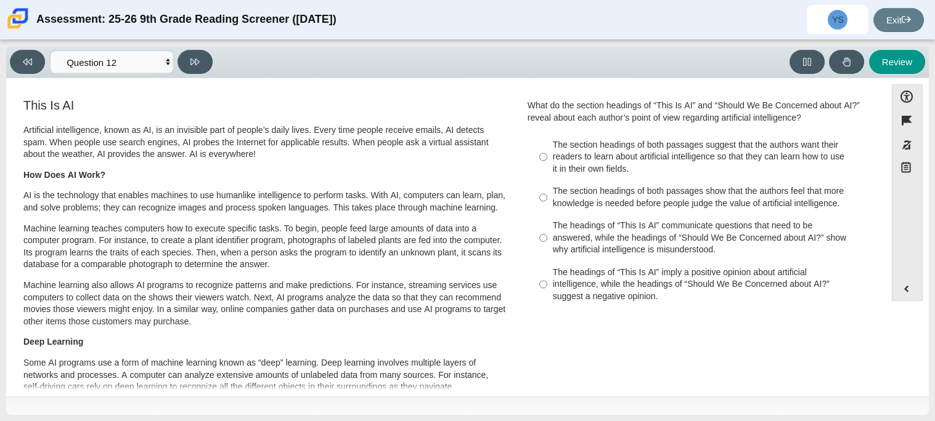
click at [636, 254] on div "The headings of “This Is AI” communicate questions that need to be answered, wh…" at bounding box center [708, 238] width 311 height 36
click at [547, 254] on input "The headings of “This Is AI” communicate questions that need to be answered, wh…" at bounding box center [543, 238] width 8 height 47
radio input "true"
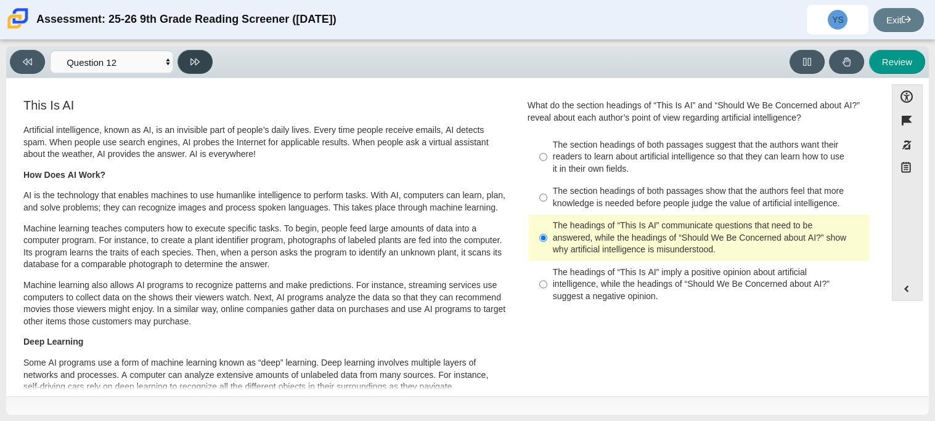
click at [198, 65] on icon at bounding box center [194, 61] width 9 height 9
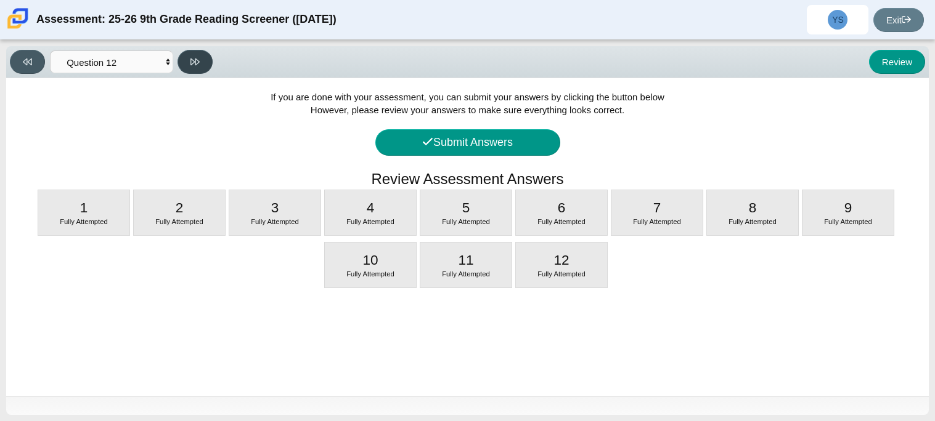
select select "review"
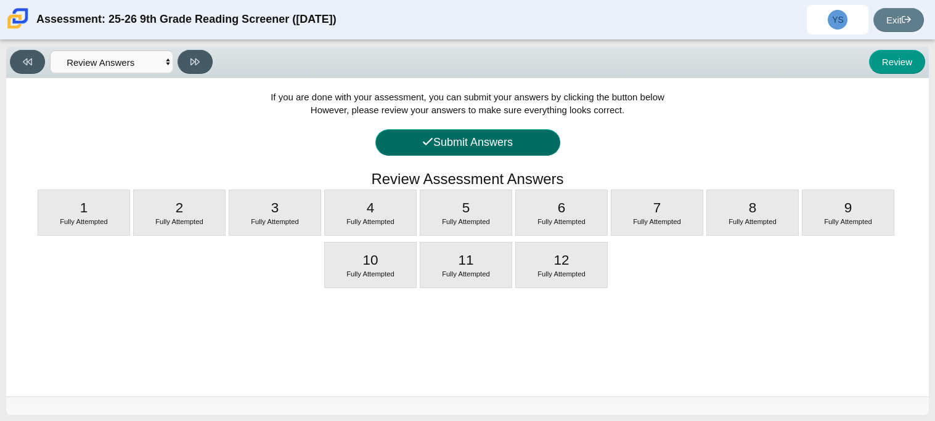
click at [457, 139] on button "Submit Answers" at bounding box center [467, 142] width 185 height 26
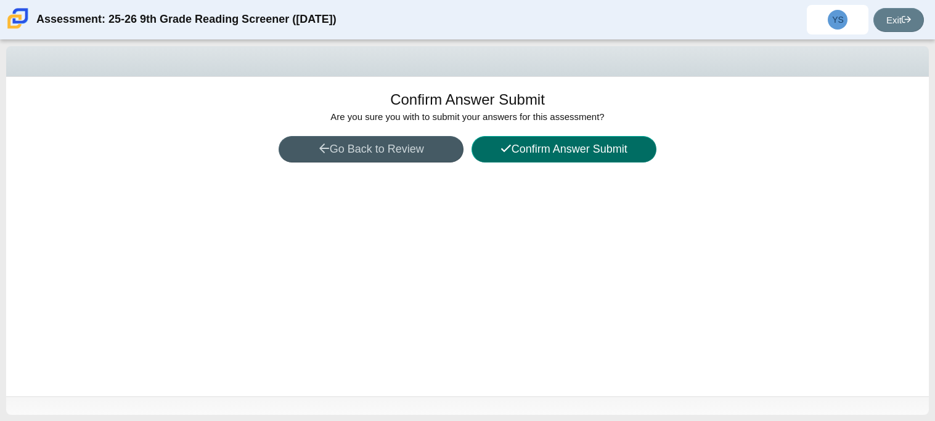
click at [583, 150] on button "Confirm Answer Submit" at bounding box center [563, 149] width 185 height 26
